Goal: Find specific page/section: Find specific page/section

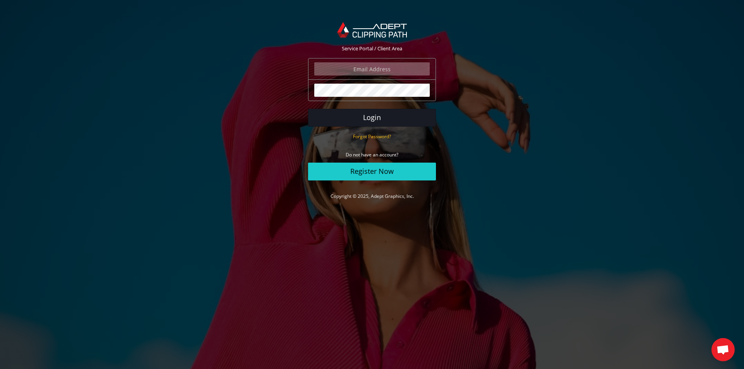
type input "angelo@eurotapis.be"
click at [380, 118] on button "Login" at bounding box center [372, 118] width 128 height 18
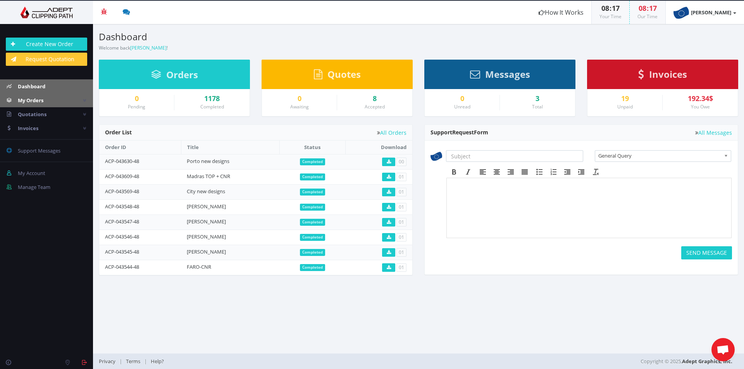
click at [46, 106] on link "My Orders" at bounding box center [46, 100] width 93 height 14
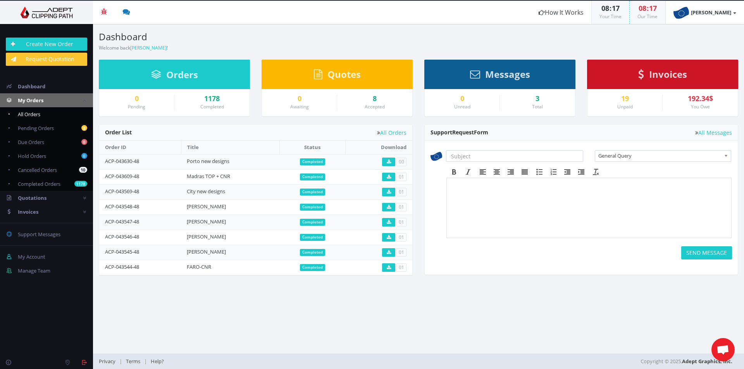
click at [43, 120] on link "All Orders" at bounding box center [46, 114] width 93 height 14
